Goal: Information Seeking & Learning: Learn about a topic

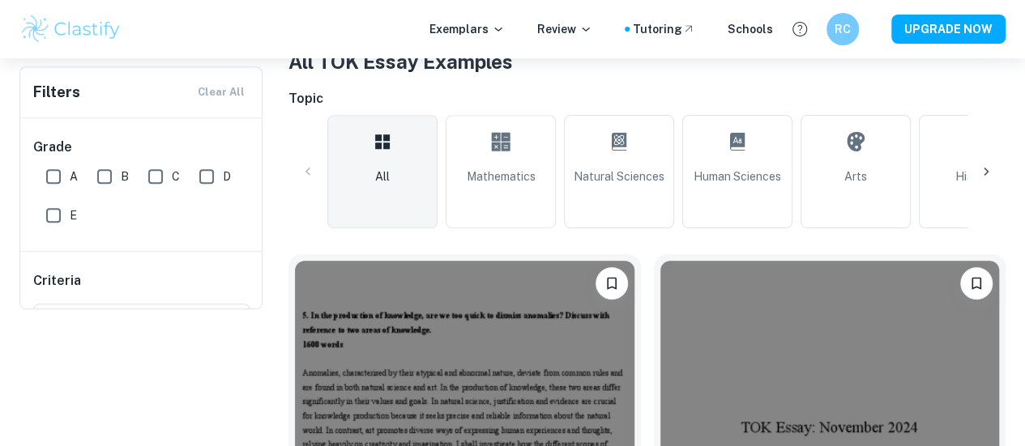
scroll to position [104, 0]
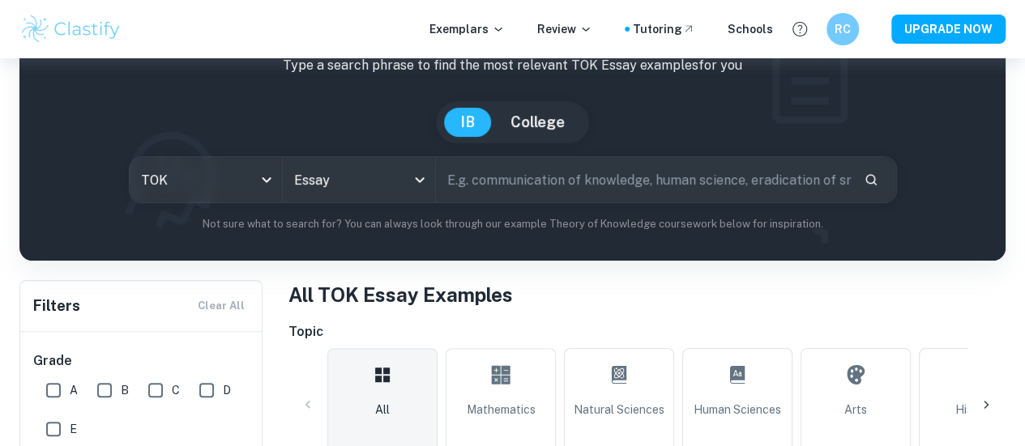
click at [577, 179] on input "text" at bounding box center [643, 179] width 415 height 45
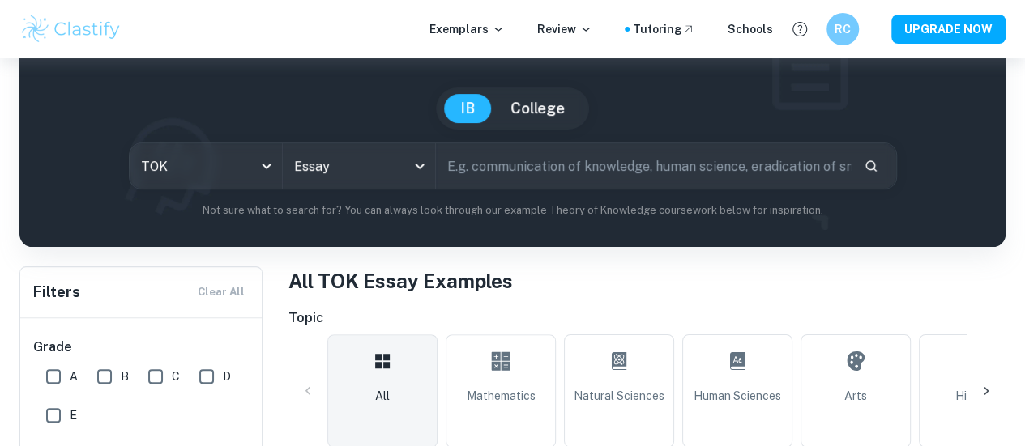
click at [576, 169] on input "text" at bounding box center [643, 165] width 415 height 45
click at [584, 164] on input "text" at bounding box center [643, 165] width 415 height 45
type input "observation flaws"
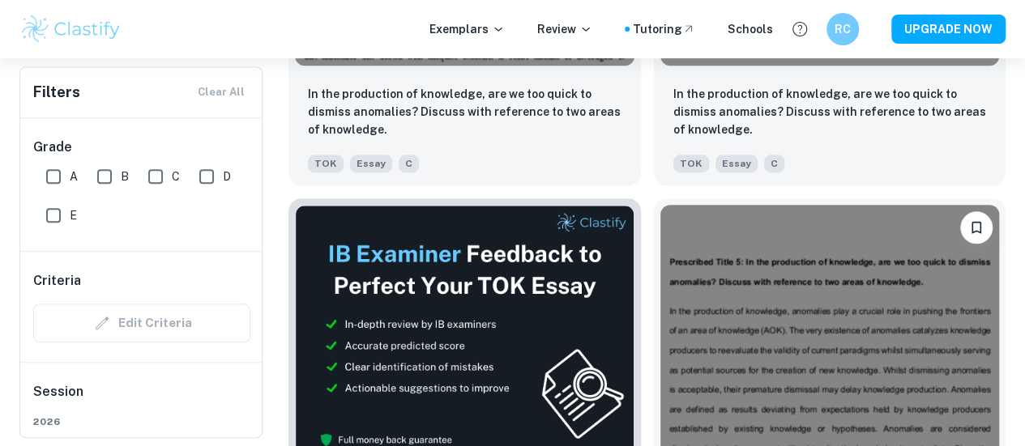
scroll to position [869, 0]
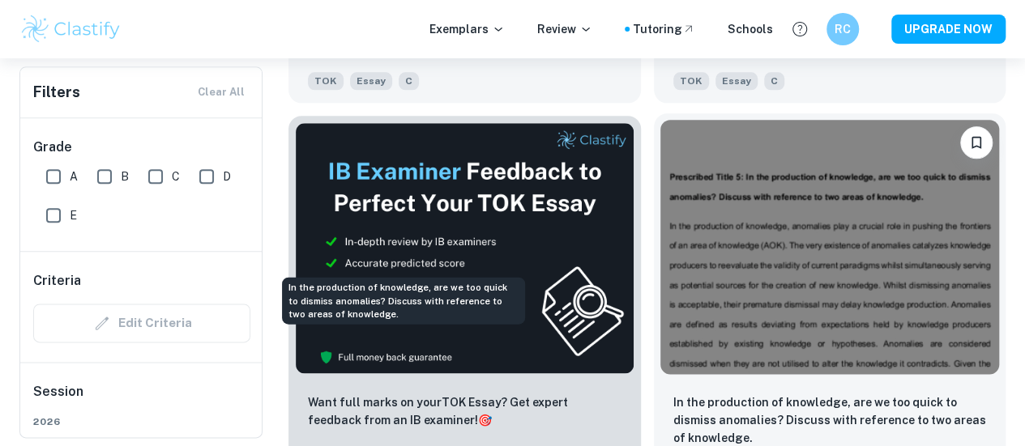
click at [673, 394] on p "In the production of knowledge, are we too quick to dismiss anomalies? Discuss …" at bounding box center [829, 420] width 313 height 53
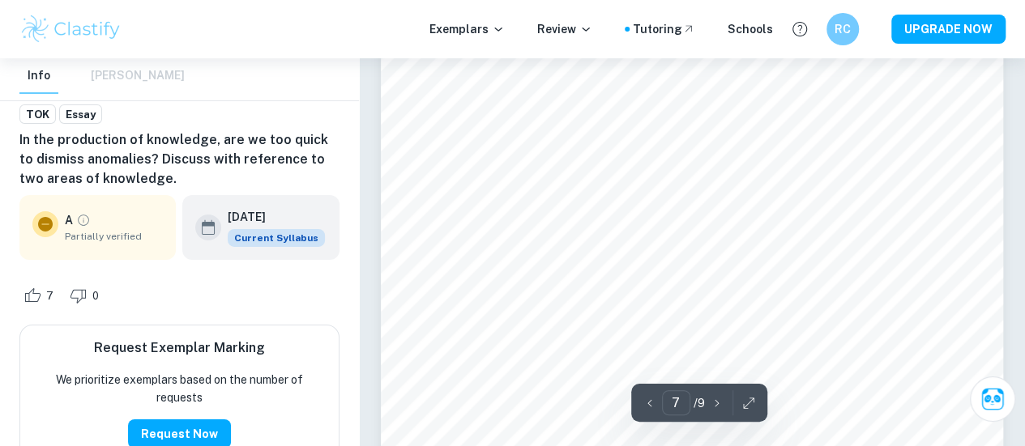
scroll to position [5815, 0]
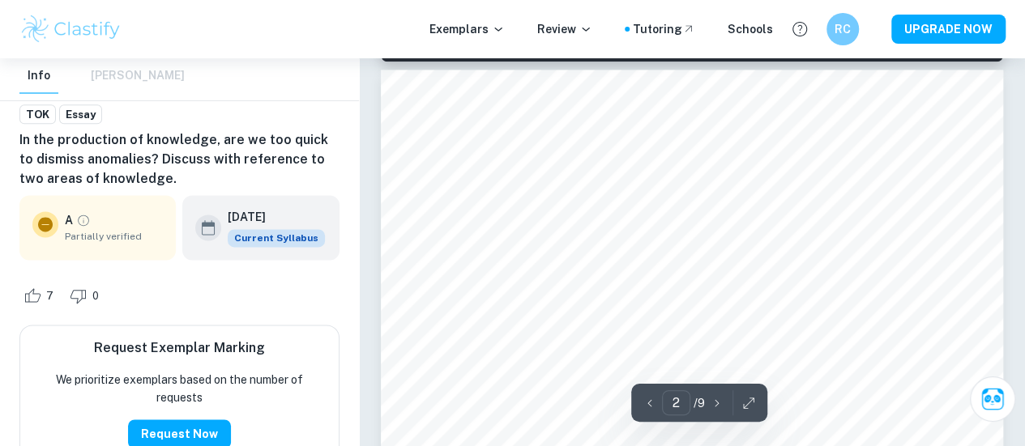
type input "1"
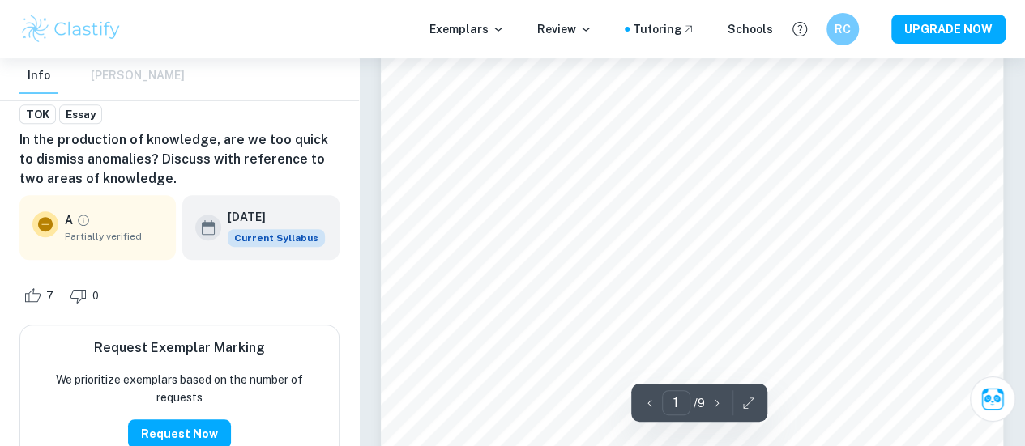
scroll to position [312, 0]
